Goal: Task Accomplishment & Management: Manage account settings

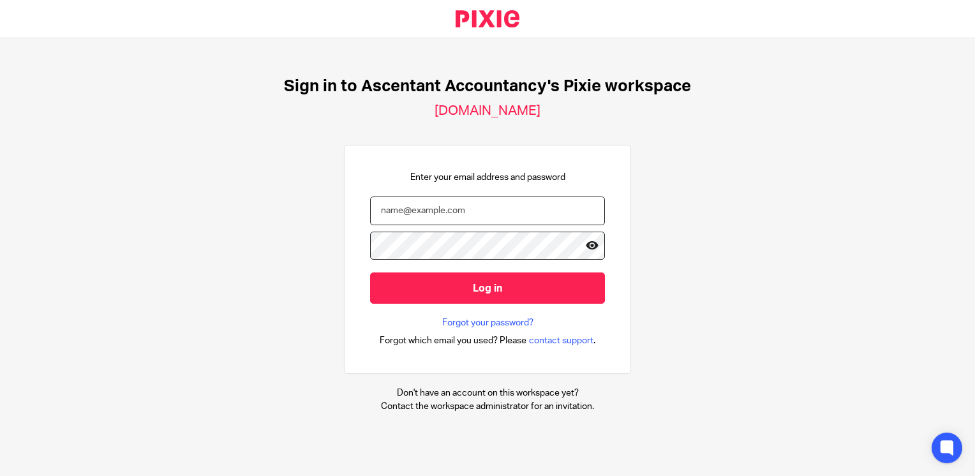
type input "[PERSON_NAME][EMAIL_ADDRESS][PERSON_NAME][DOMAIN_NAME]"
click at [586, 245] on icon at bounding box center [592, 245] width 13 height 13
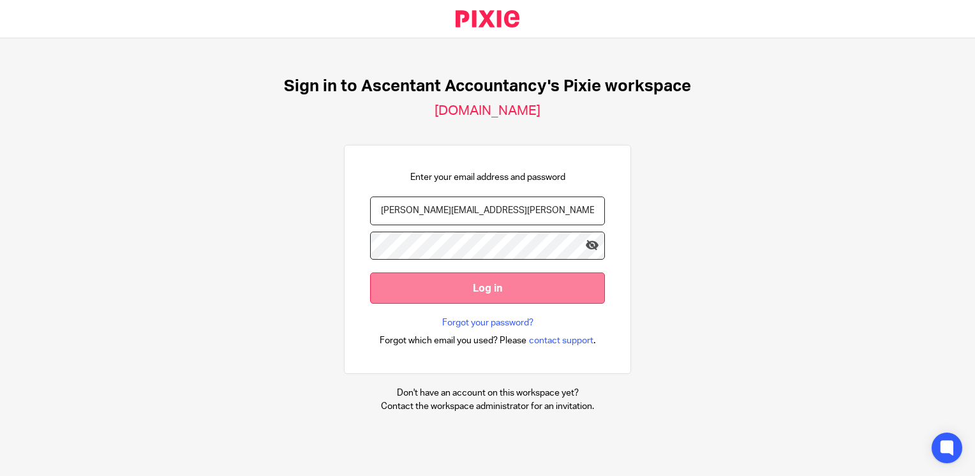
click at [505, 283] on input "Log in" at bounding box center [487, 288] width 235 height 31
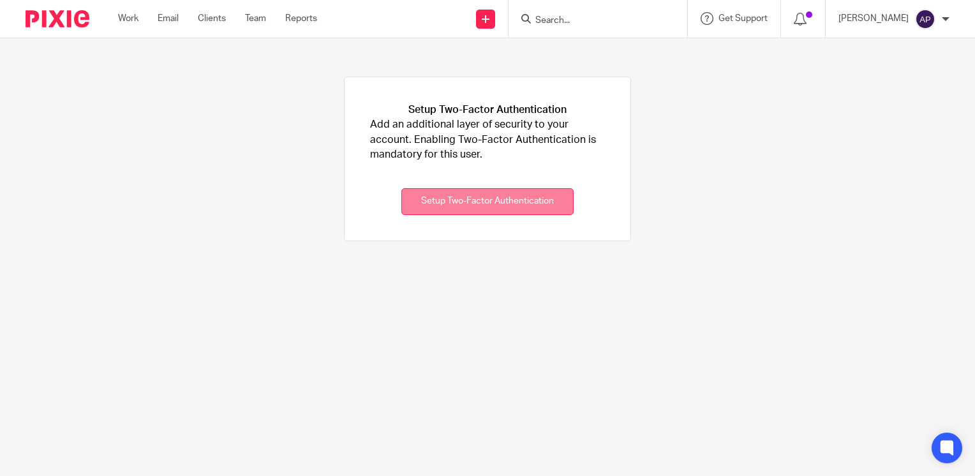
click at [463, 197] on button "Setup Two-Factor Authentication" at bounding box center [487, 201] width 172 height 27
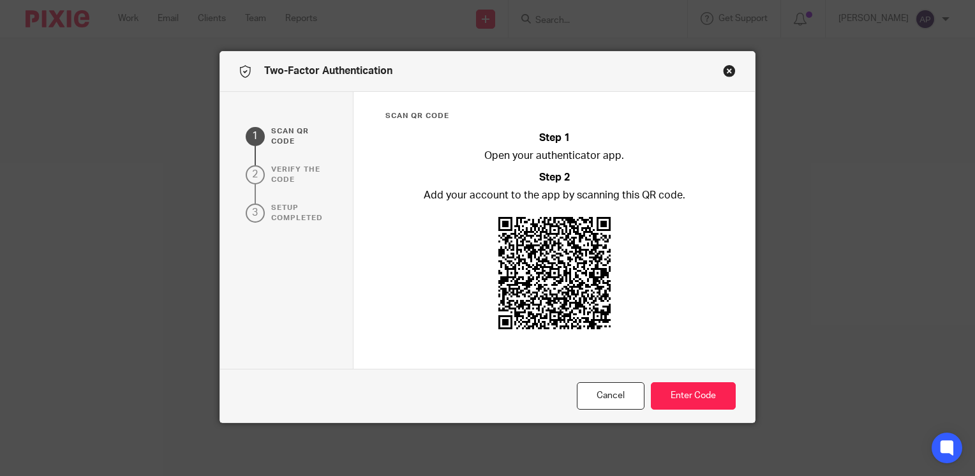
click at [723, 72] on button "Close modal" at bounding box center [729, 70] width 13 height 13
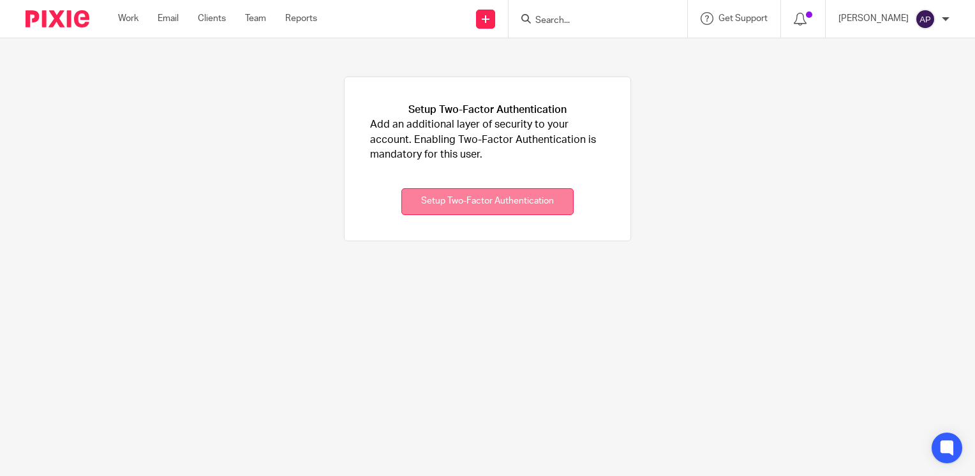
click at [459, 200] on button "Setup Two-Factor Authentication" at bounding box center [487, 201] width 172 height 27
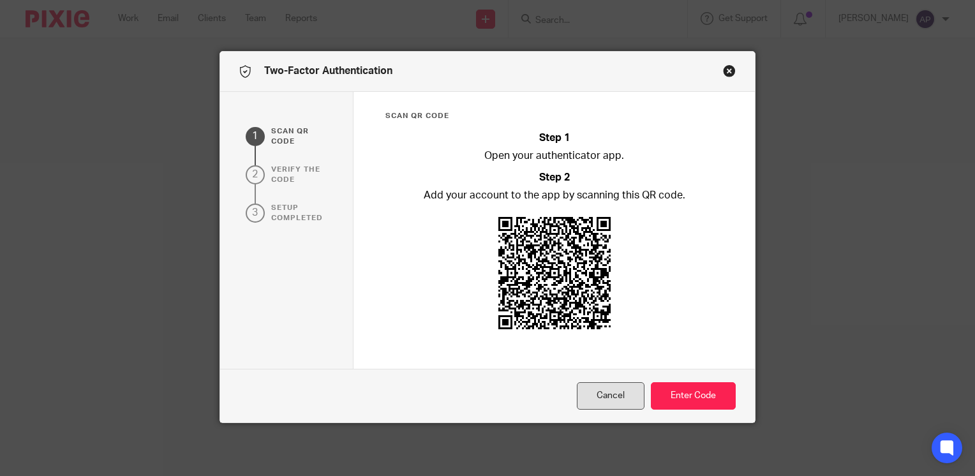
click at [624, 393] on button "Cancel" at bounding box center [611, 395] width 68 height 27
